Goal: Check status: Check status

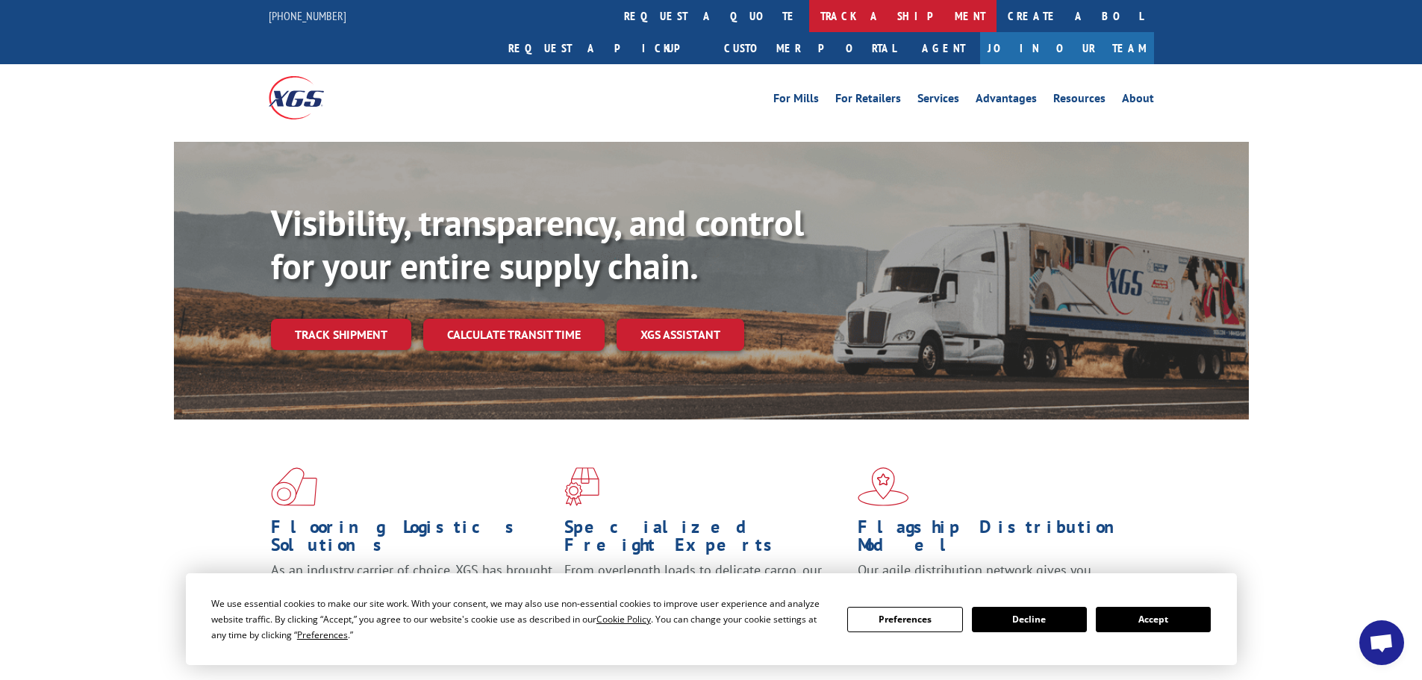
click at [809, 22] on link "track a shipment" at bounding box center [902, 16] width 187 height 32
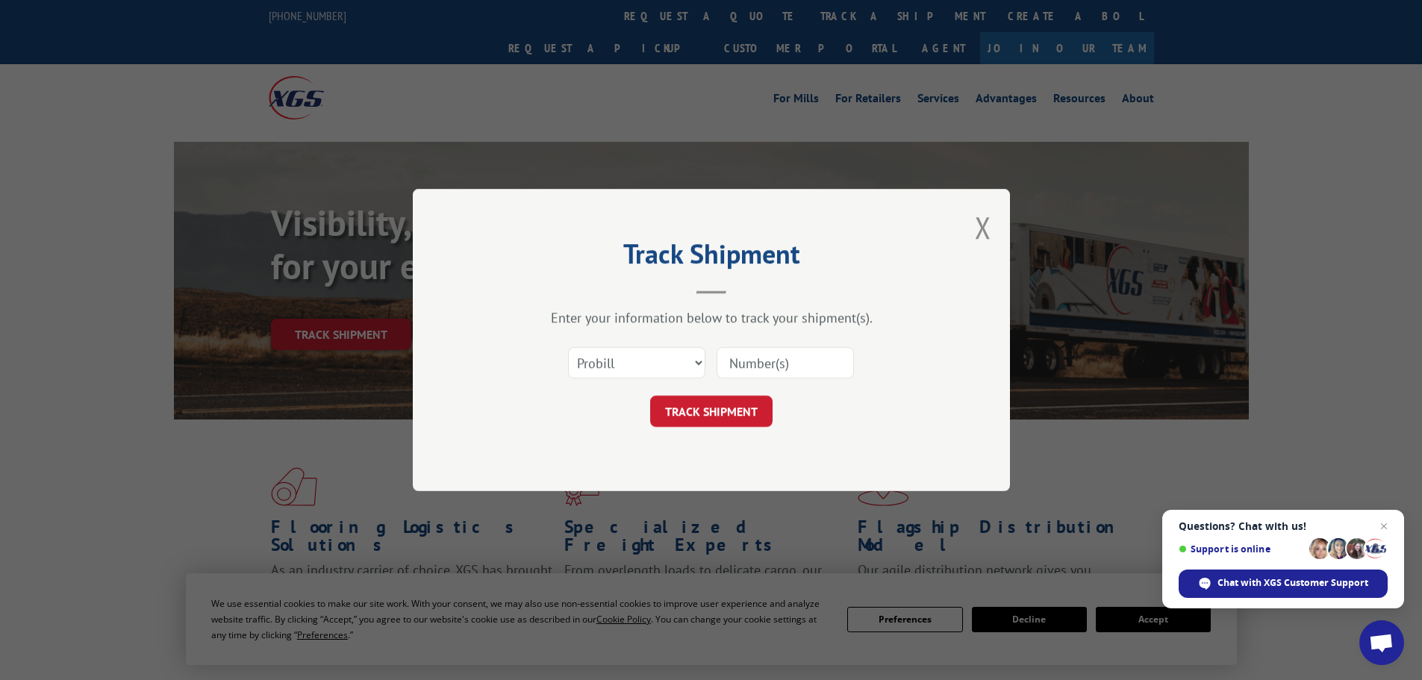
click at [743, 347] on input at bounding box center [784, 362] width 137 height 31
paste input "5603969"
type input "5603969"
click at [733, 416] on button "TRACK SHIPMENT" at bounding box center [711, 411] width 122 height 31
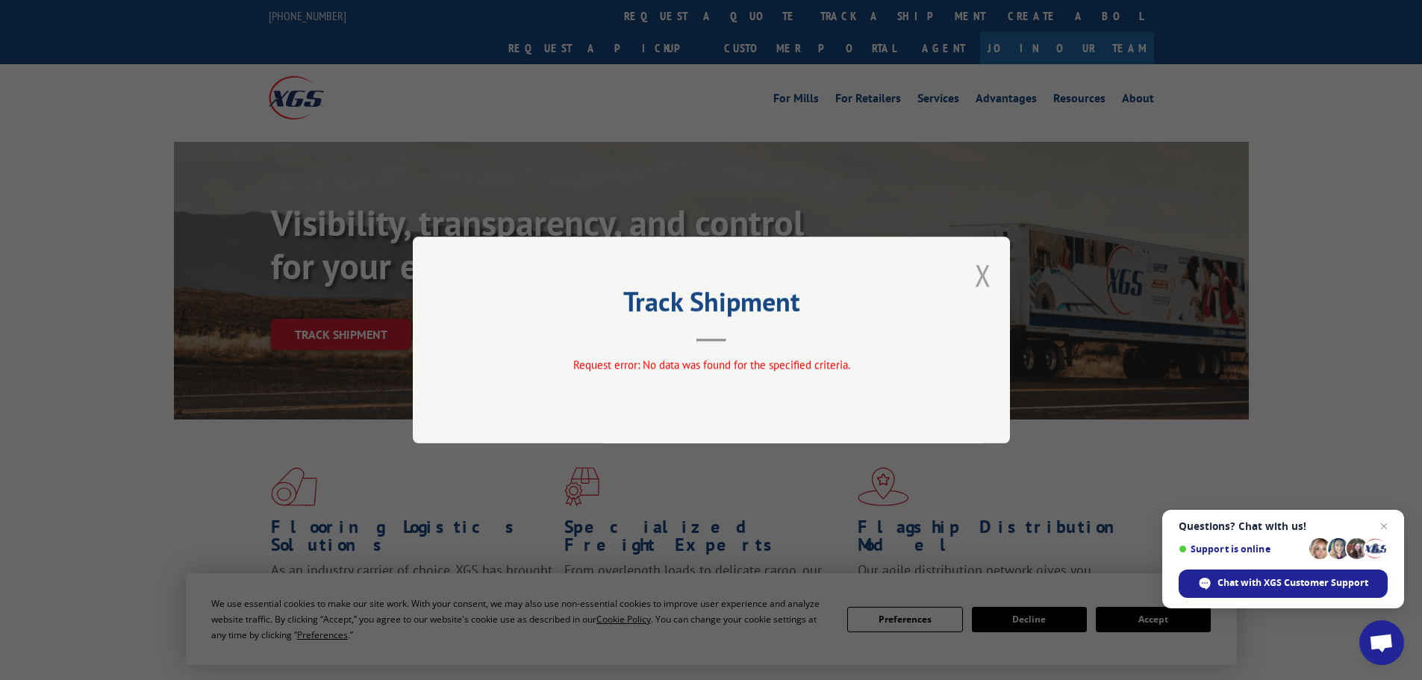
click at [978, 281] on button "Close modal" at bounding box center [983, 275] width 16 height 40
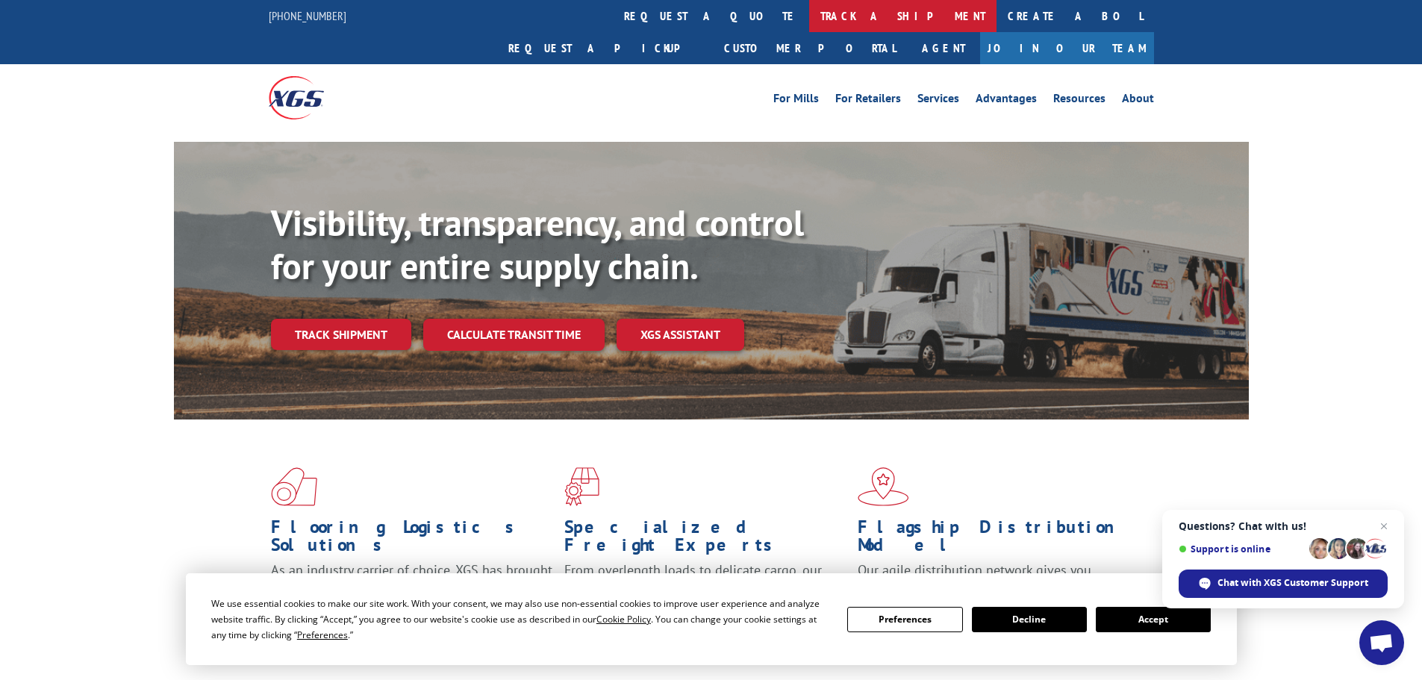
click at [809, 16] on link "track a shipment" at bounding box center [902, 16] width 187 height 32
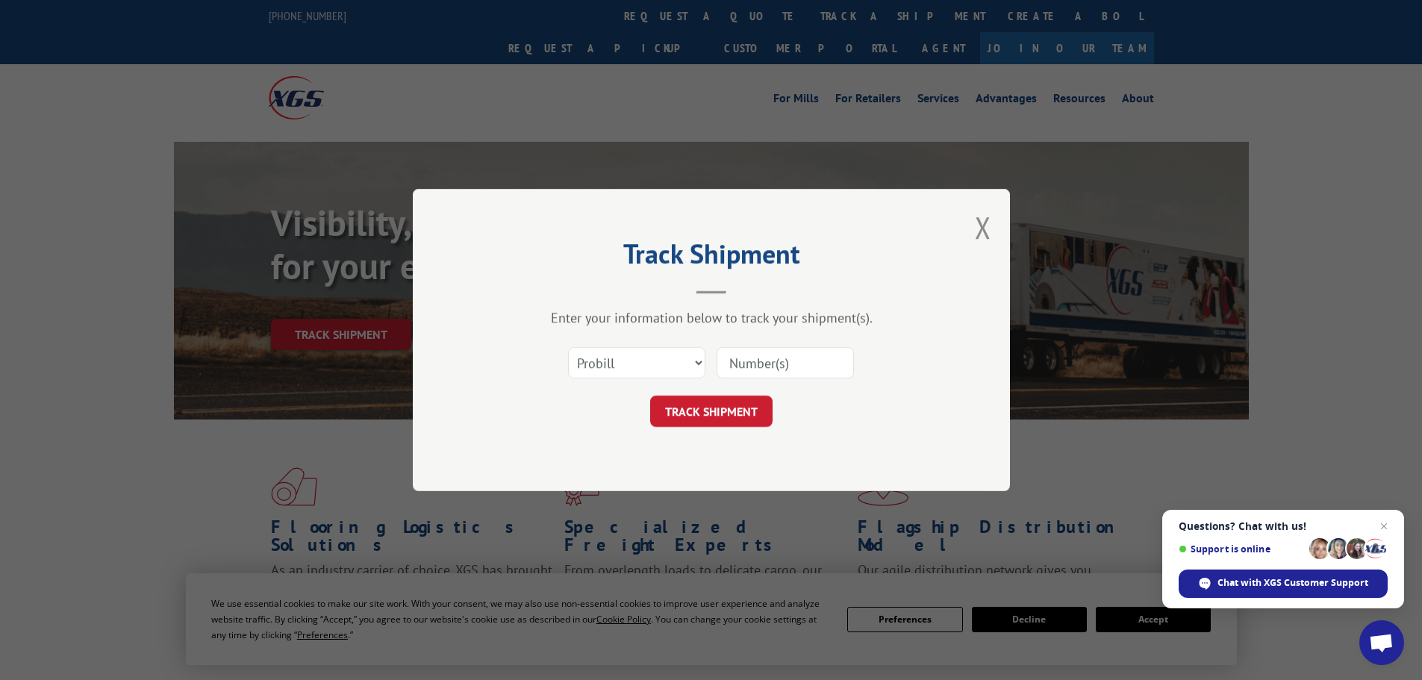
click at [778, 363] on input at bounding box center [784, 362] width 137 height 31
drag, startPoint x: 778, startPoint y: 363, endPoint x: 695, endPoint y: 357, distance: 82.3
click at [695, 357] on select "Select category... Probill BOL PO" at bounding box center [636, 362] width 137 height 31
select select "bol"
click at [568, 347] on select "Select category... Probill BOL PO" at bounding box center [636, 362] width 137 height 31
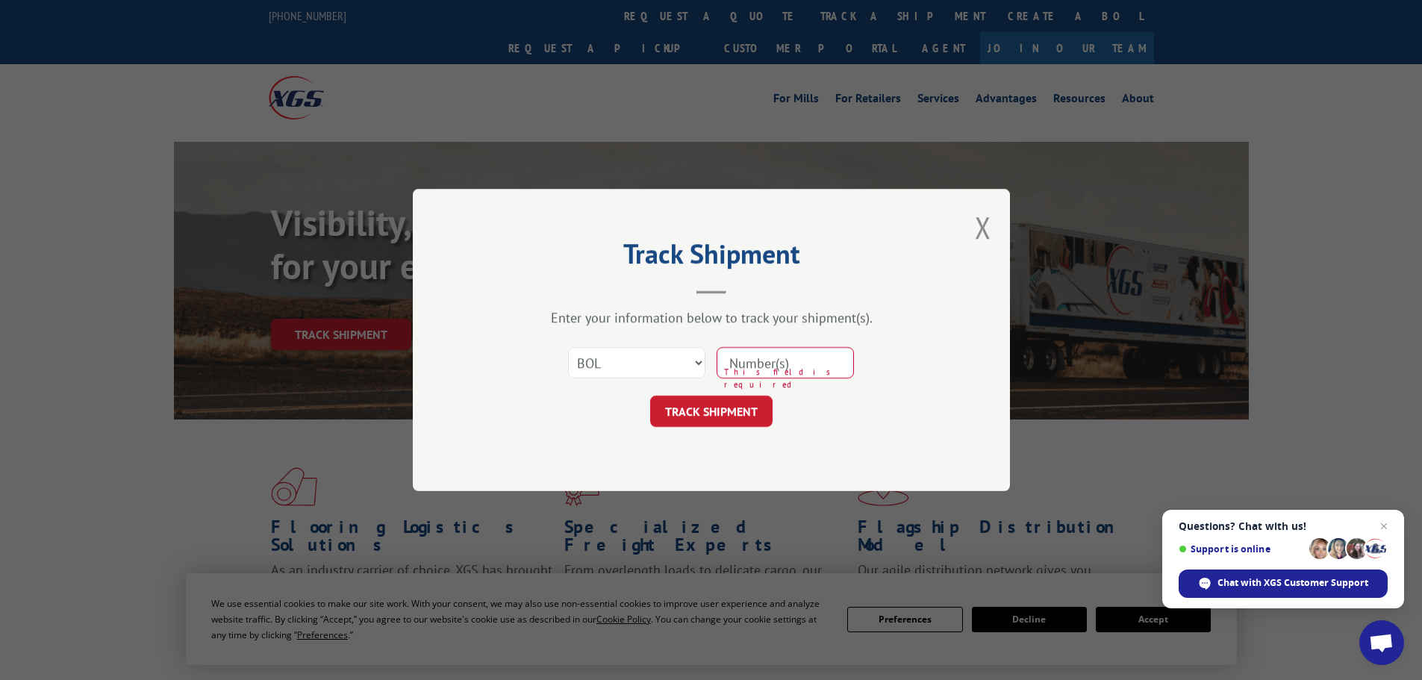
click at [748, 361] on input at bounding box center [784, 362] width 137 height 31
paste input "5603969"
type input "5603969"
click at [745, 422] on button "TRACK SHIPMENT" at bounding box center [711, 411] width 122 height 31
